Goal: Transaction & Acquisition: Purchase product/service

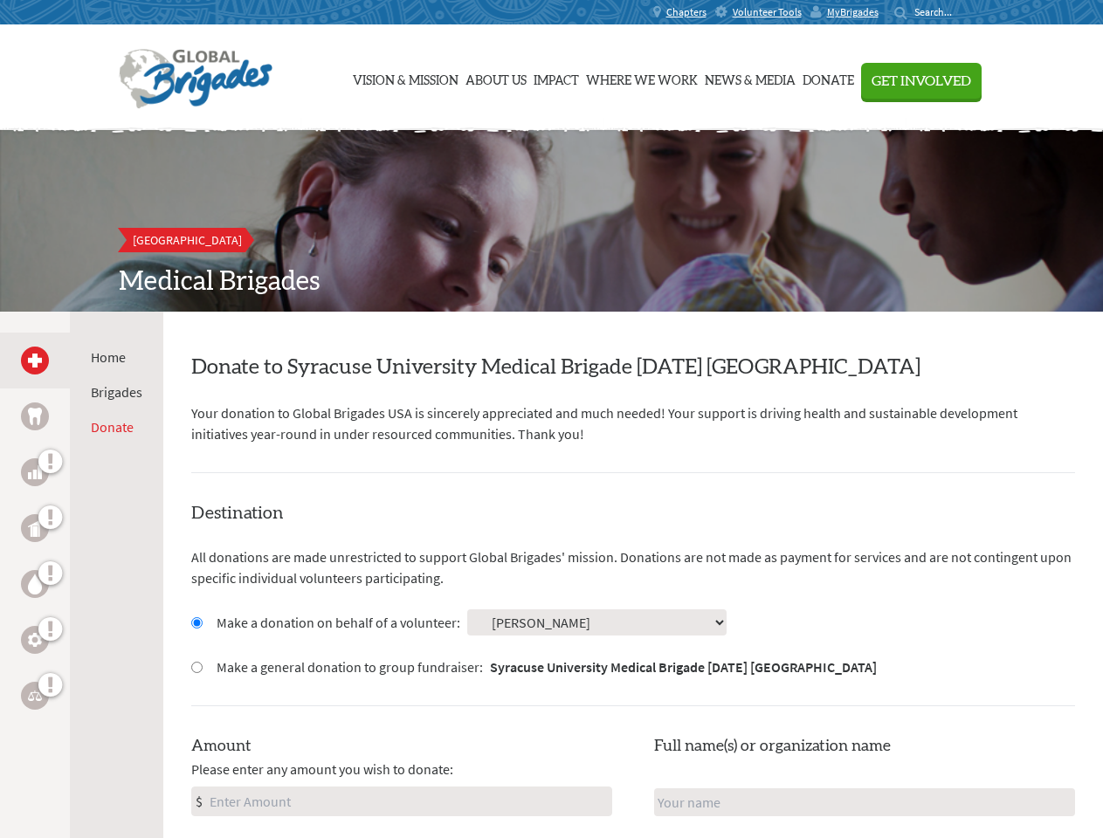
click at [964, 12] on div "Search for:" at bounding box center [929, 12] width 70 height 14
click at [971, 80] on span "Get Involved" at bounding box center [921, 81] width 100 height 14
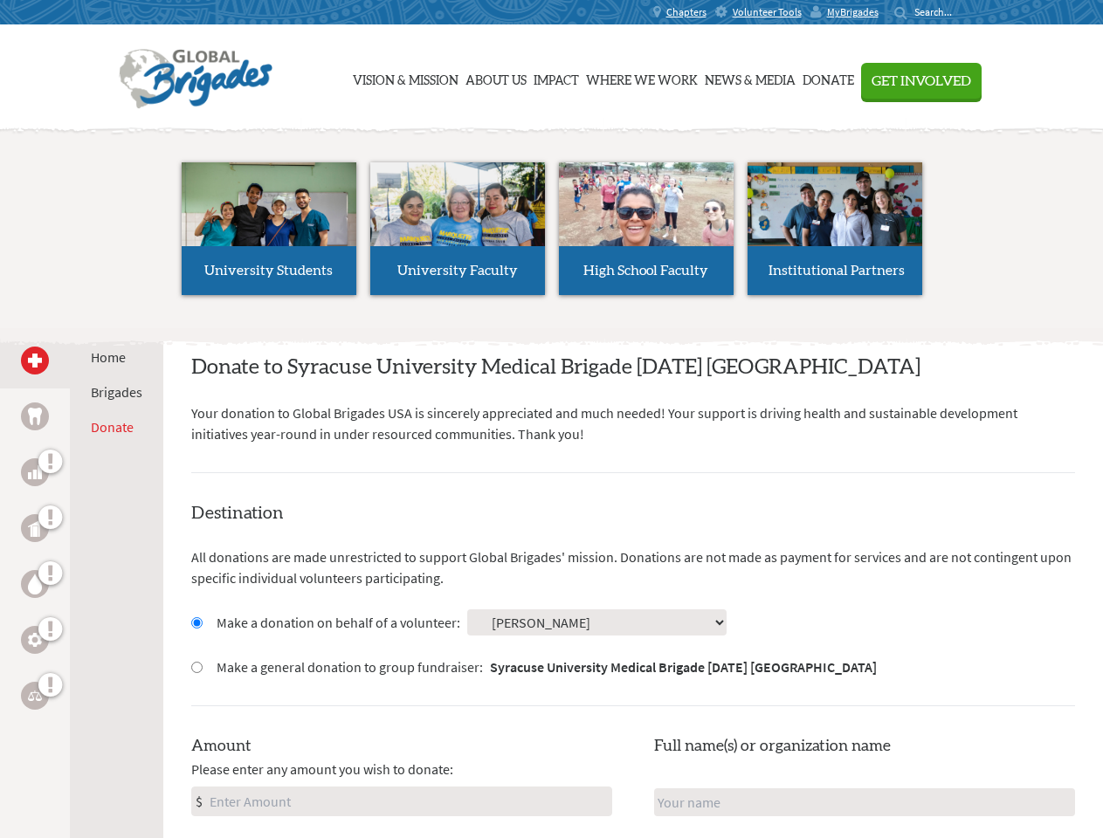
click at [552, 221] on li "High School Faculty" at bounding box center [646, 228] width 189 height 161
click at [81, 574] on div "Home Brigades Donate" at bounding box center [116, 731] width 93 height 838
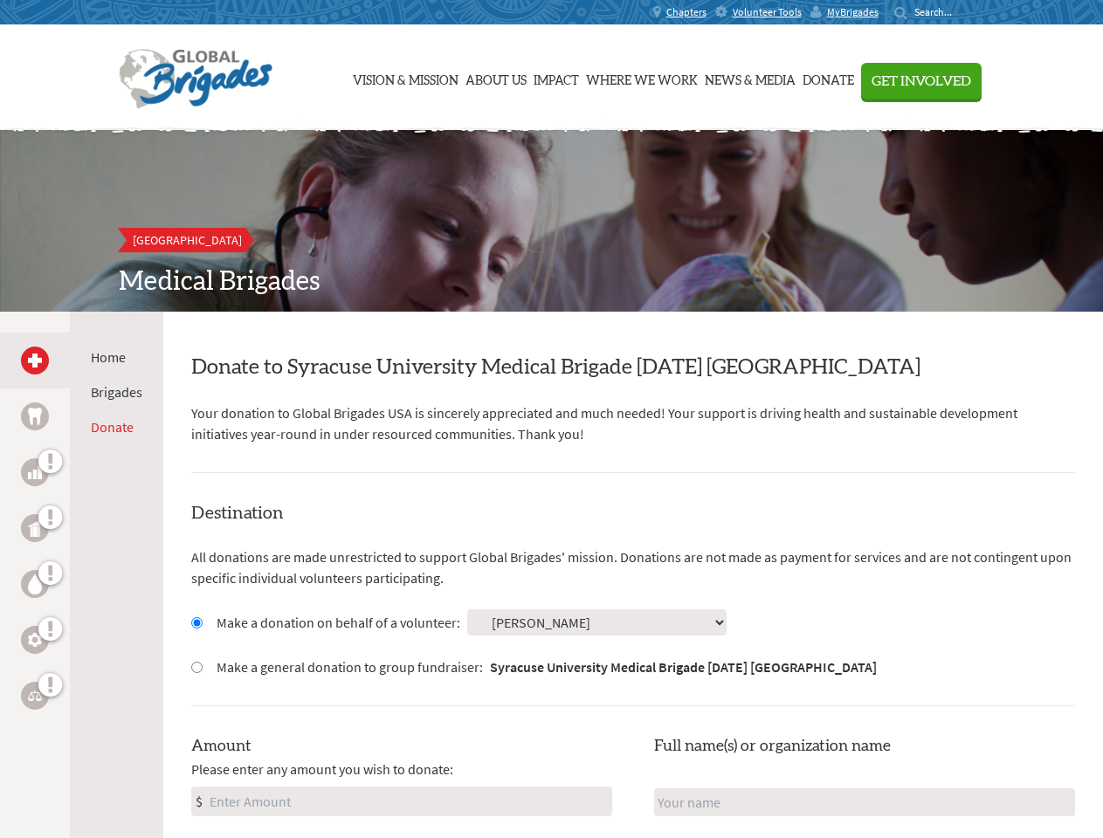
click at [196, 622] on input "Make a donation on behalf of a volunteer:" at bounding box center [196, 622] width 11 height 11
click at [196, 667] on input "Make a general donation to group fundraiser: Syracuse University Medical Brigad…" at bounding box center [196, 667] width 11 height 11
radio input "true"
